Goal: Find specific page/section: Find specific page/section

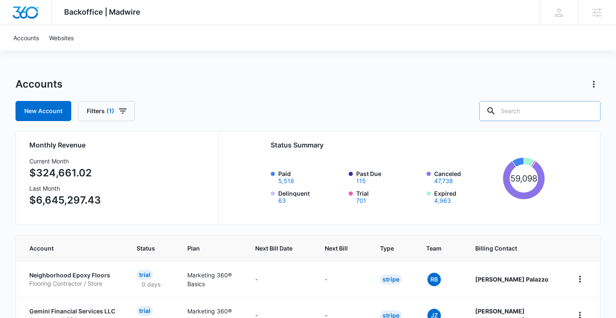
click at [536, 103] on input "text" at bounding box center [539, 111] width 121 height 20
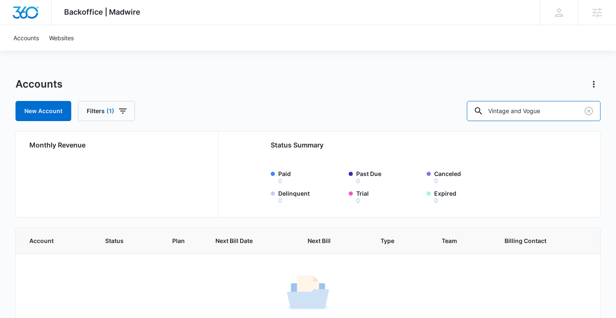
scroll to position [37, 0]
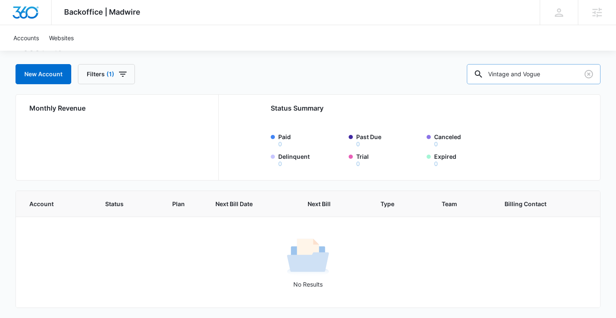
drag, startPoint x: 573, startPoint y: 77, endPoint x: 537, endPoint y: 77, distance: 36.4
click at [537, 77] on input "Vintage and Vogue" at bounding box center [533, 74] width 134 height 20
type input "Vintage"
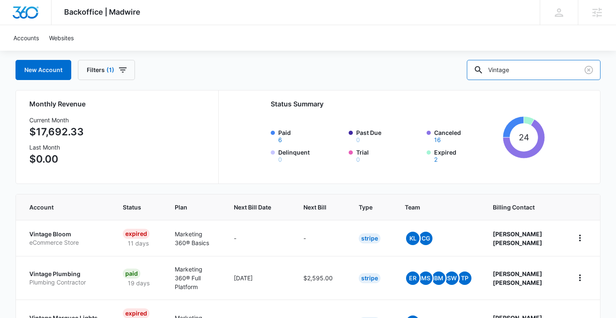
scroll to position [44, 0]
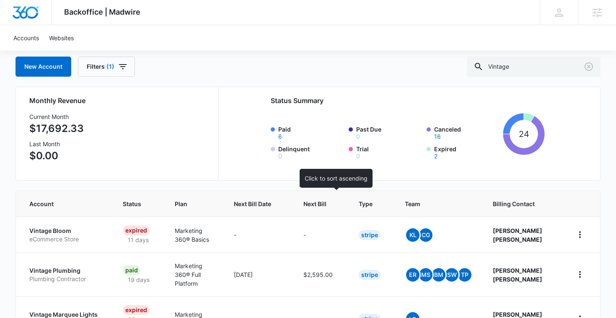
click at [326, 202] on span "Next Bill" at bounding box center [314, 203] width 23 height 9
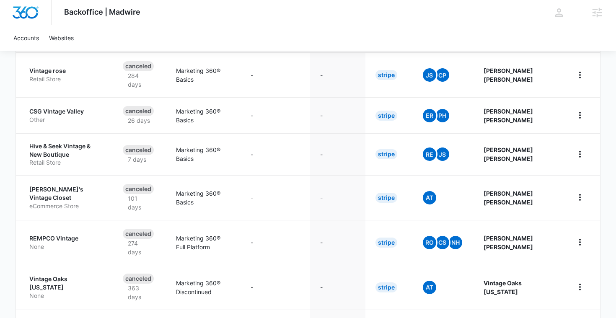
scroll to position [342, 0]
